Goal: Task Accomplishment & Management: Complete application form

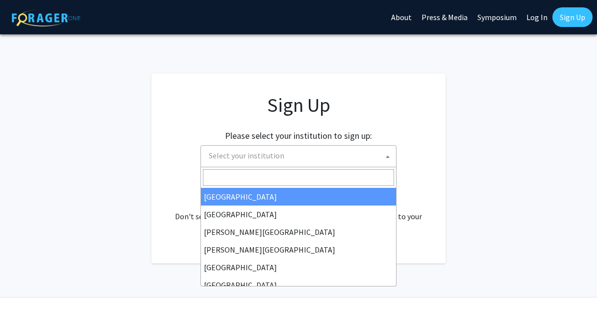
click at [333, 153] on span "Select your institution" at bounding box center [300, 156] width 191 height 20
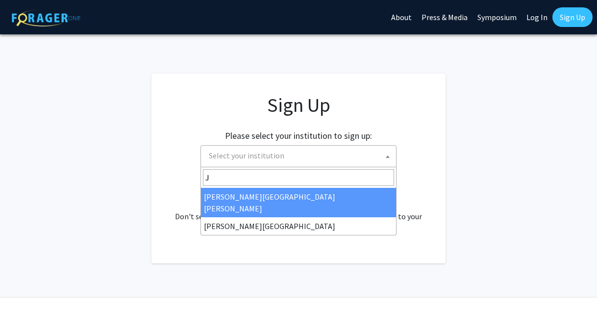
type input "J"
select select "1"
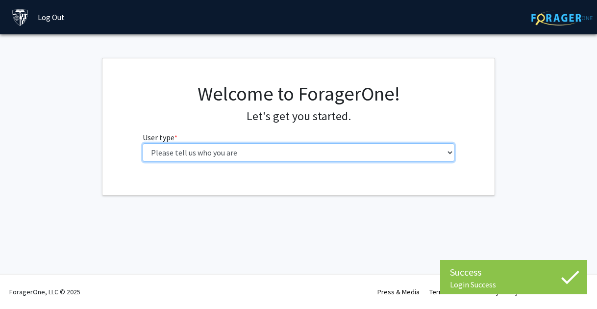
click at [366, 150] on select "Please tell us who you are Undergraduate Student Master's Student Doctoral Cand…" at bounding box center [299, 152] width 312 height 19
select select "2: masters"
click option "Master's Student" at bounding box center [0, 0] width 0 height 0
